Goal: Task Accomplishment & Management: Use online tool/utility

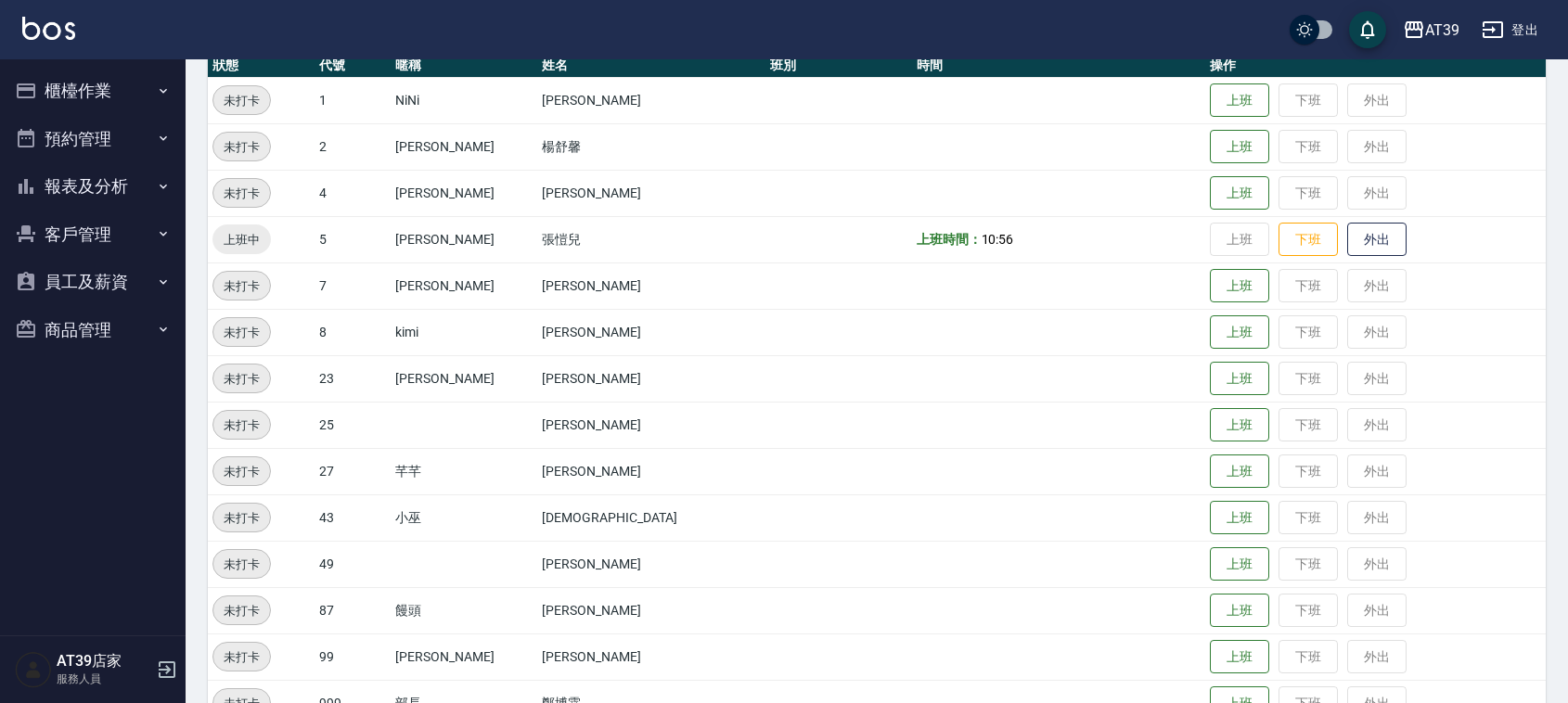
scroll to position [232, 0]
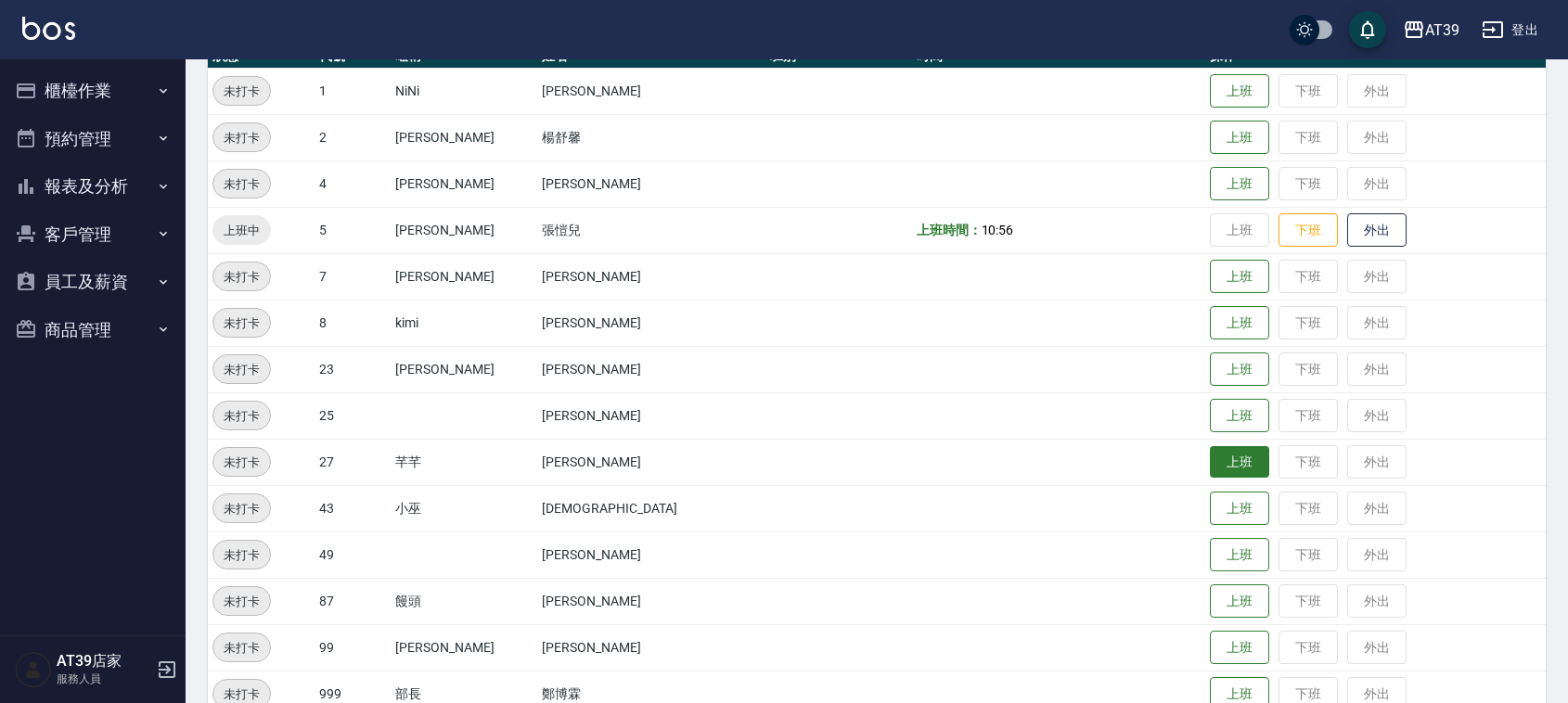
click at [1210, 460] on button "上班" at bounding box center [1239, 462] width 59 height 32
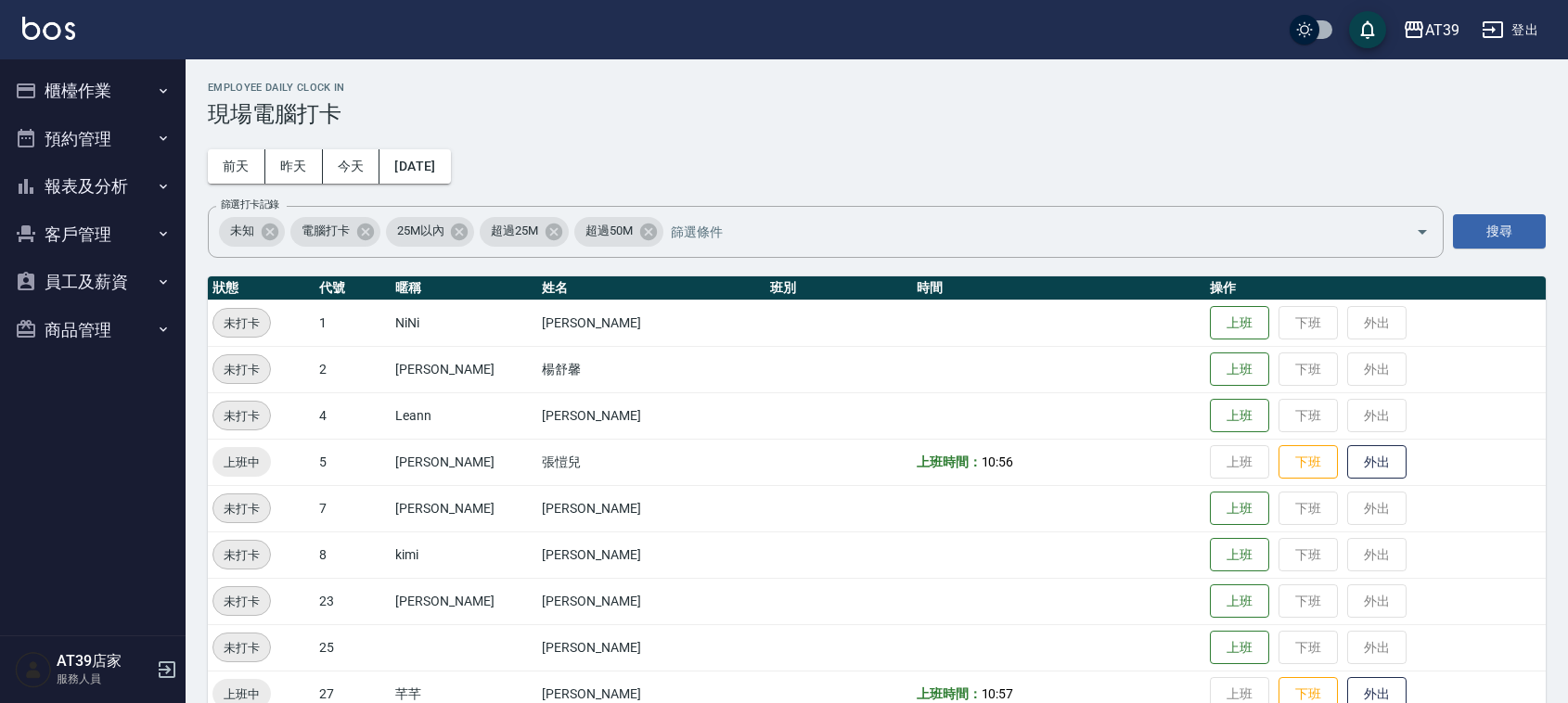
scroll to position [232, 0]
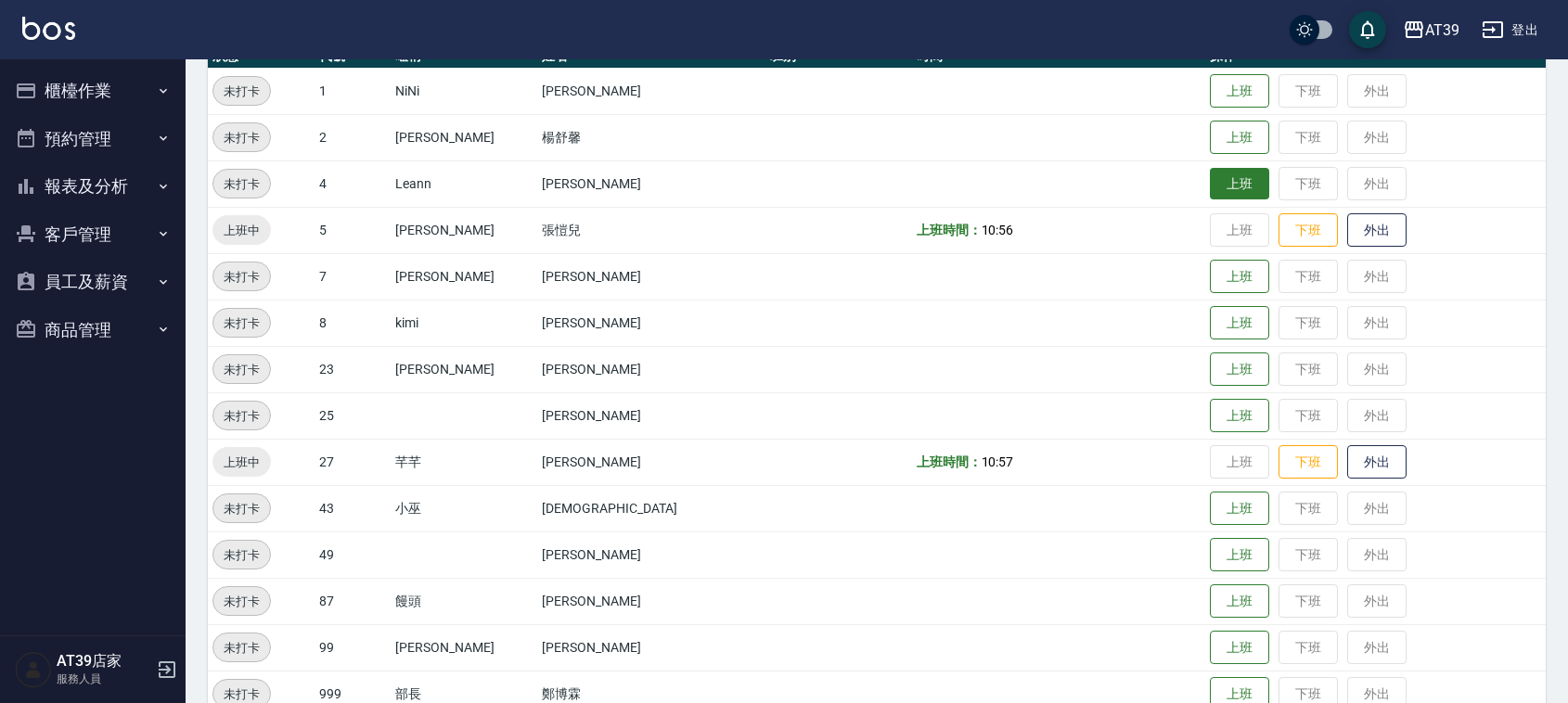
click at [1210, 176] on button "上班" at bounding box center [1239, 184] width 59 height 32
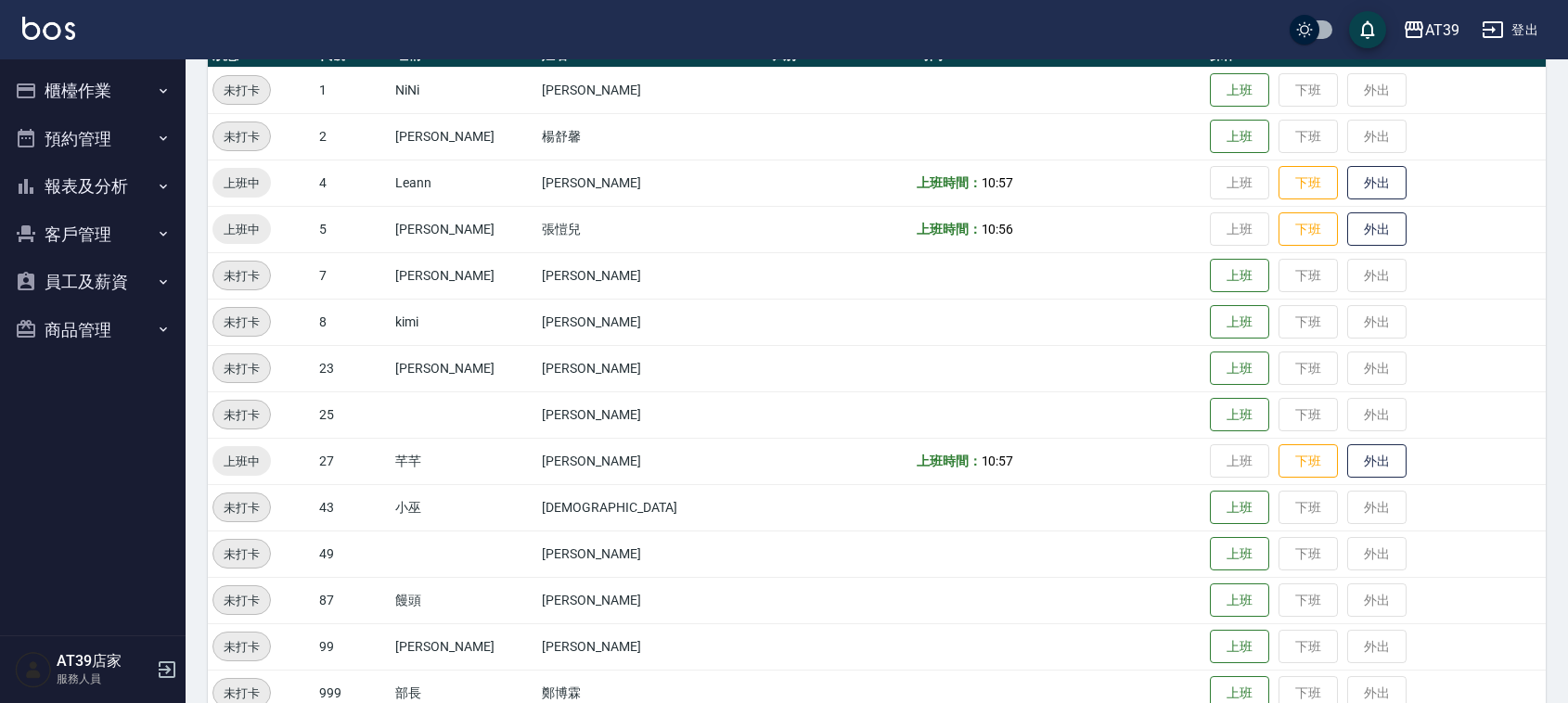
scroll to position [313, 0]
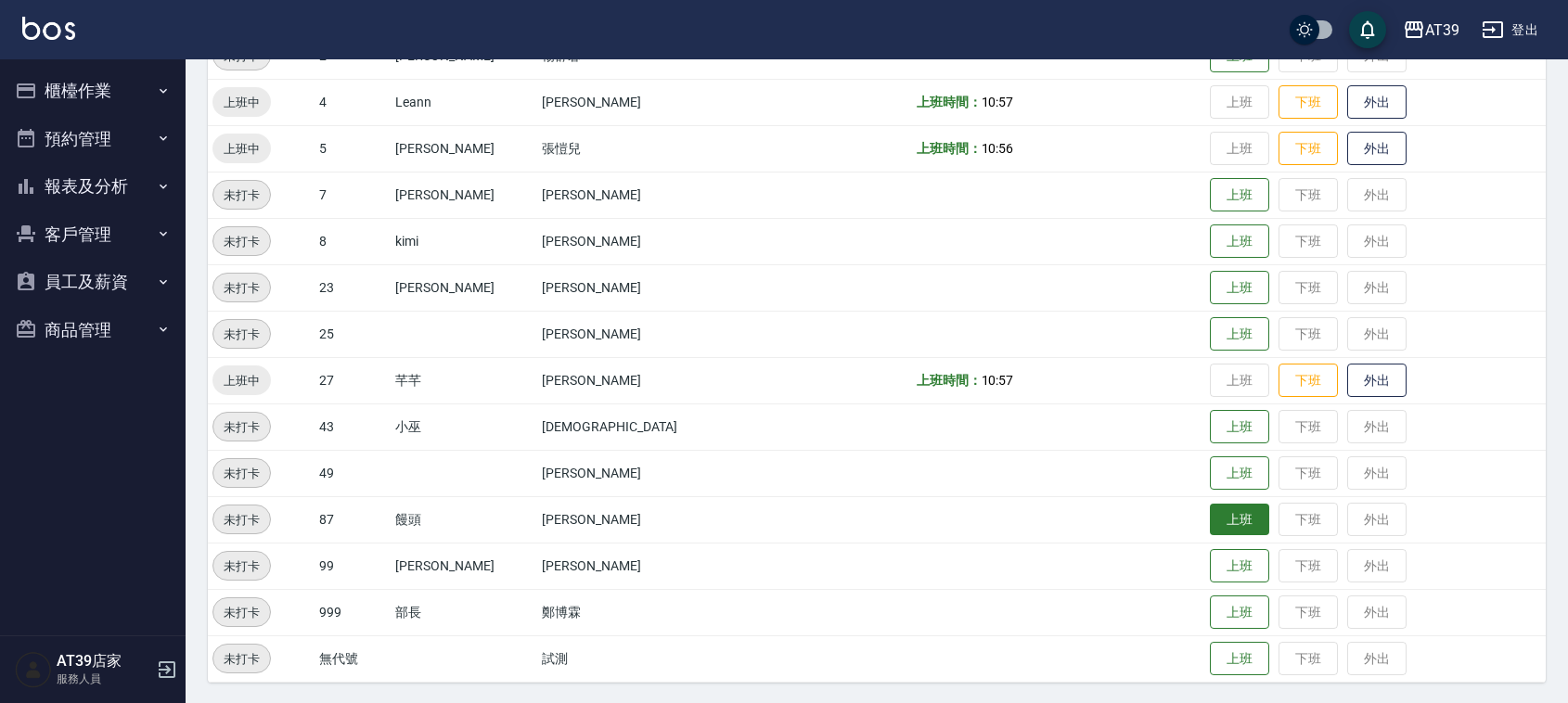
click at [1210, 516] on button "上班" at bounding box center [1239, 520] width 59 height 32
